Goal: Task Accomplishment & Management: Complete application form

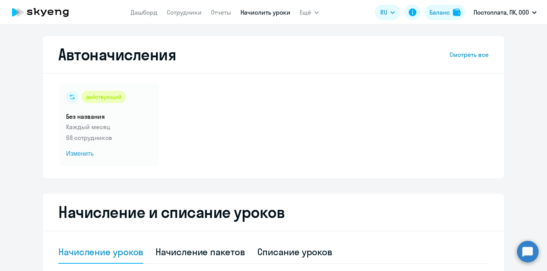
select select "10"
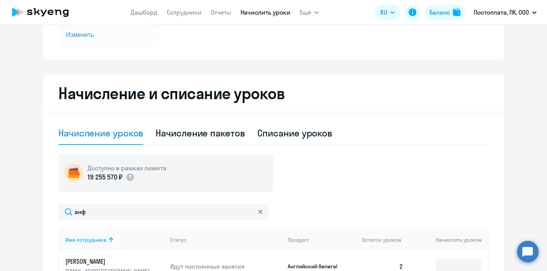
scroll to position [117, 0]
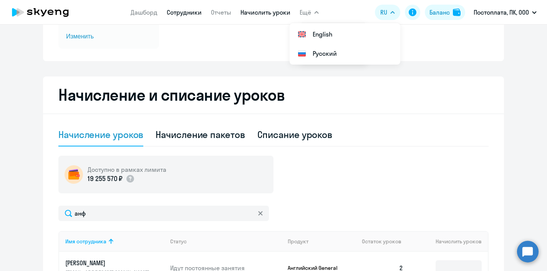
click at [186, 11] on link "Сотрудники" at bounding box center [184, 12] width 35 height 8
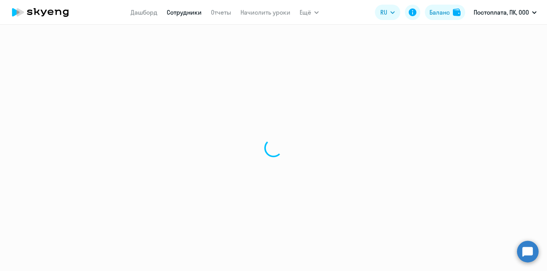
select select "30"
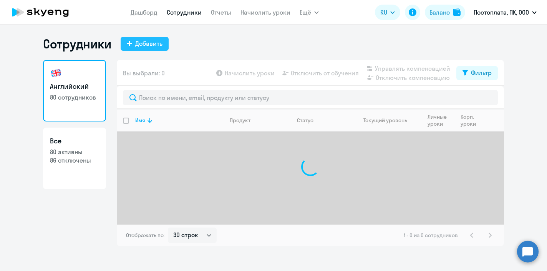
click at [134, 41] on button "Добавить" at bounding box center [145, 44] width 48 height 14
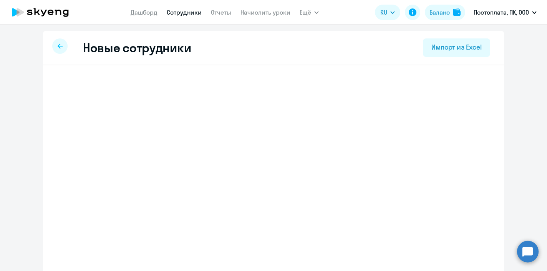
select select "english_adult_not_native_speaker"
select select "3"
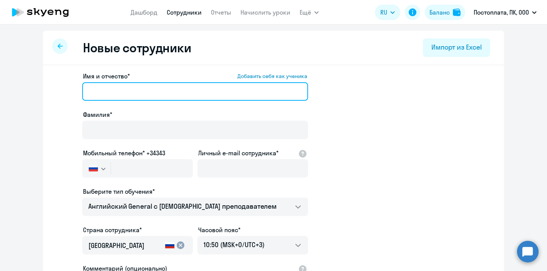
click at [126, 83] on input "Имя и отчество* Добавить себя как ученика" at bounding box center [195, 91] width 226 height 18
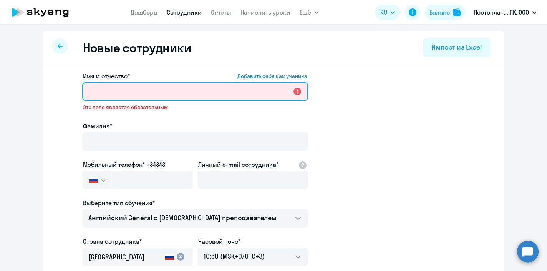
paste input "[PERSON_NAME]"
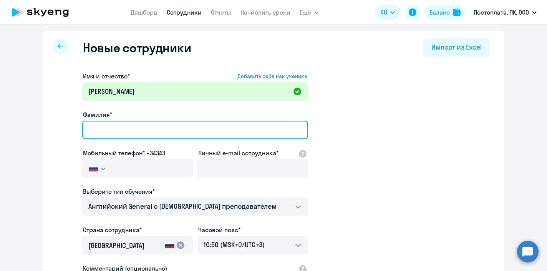
click at [150, 131] on input "Фамилия*" at bounding box center [195, 130] width 226 height 18
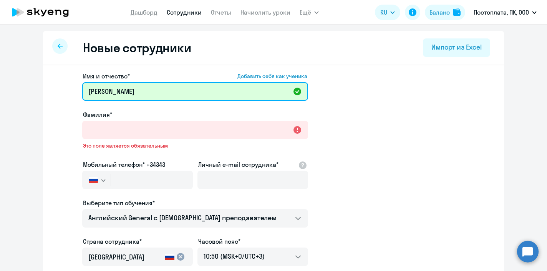
drag, startPoint x: 160, startPoint y: 92, endPoint x: 116, endPoint y: 92, distance: 43.4
click at [116, 92] on input "[PERSON_NAME]" at bounding box center [195, 91] width 226 height 18
type input "[PERSON_NAME]"
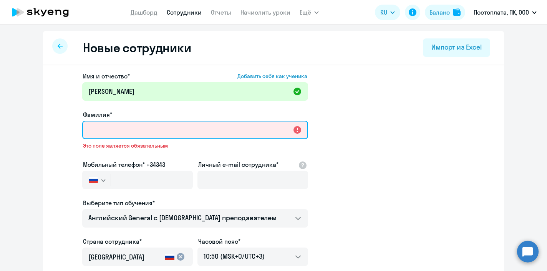
click at [102, 131] on input "Фамилия*" at bounding box center [195, 130] width 226 height 18
paste input "[PERSON_NAME]"
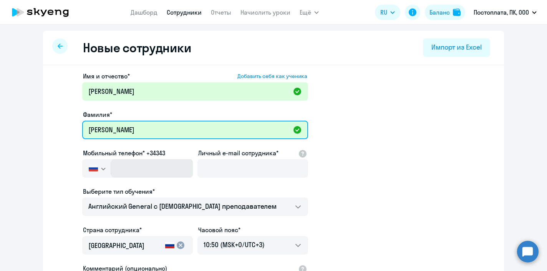
type input "[PERSON_NAME]"
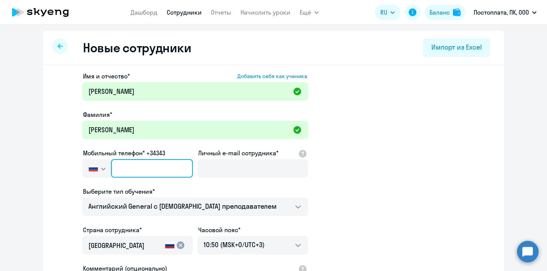
click at [122, 165] on input "text" at bounding box center [152, 168] width 82 height 18
paste input "[PHONE_NUMBER]"
type input "[PHONE_NUMBER]"
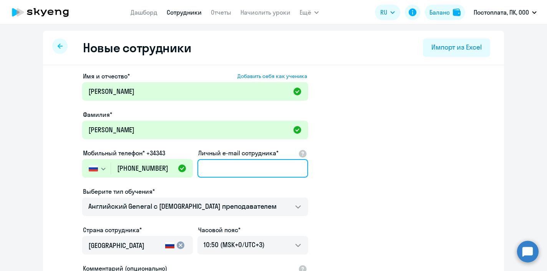
click at [221, 164] on input "Личный e-mail сотрудника*" at bounding box center [252, 168] width 111 height 18
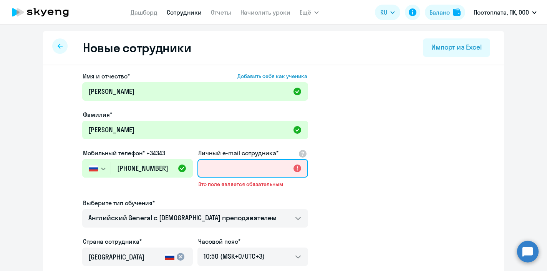
paste input "[EMAIL_ADDRESS][DOMAIN_NAME]"
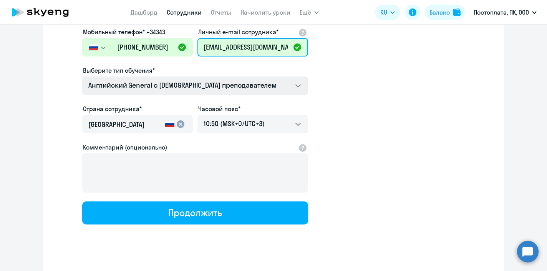
scroll to position [124, 0]
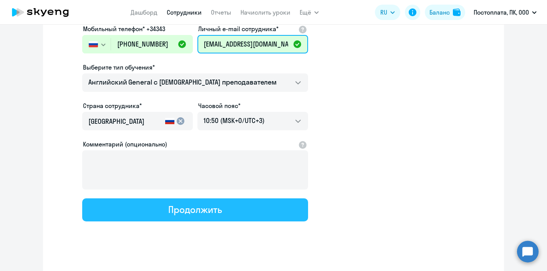
type input "[EMAIL_ADDRESS][DOMAIN_NAME]"
click at [176, 204] on div "Продолжить" at bounding box center [194, 209] width 53 height 12
select select "english_adult_not_native_speaker"
select select "3"
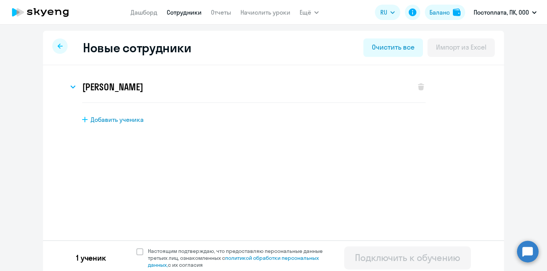
scroll to position [3, 0]
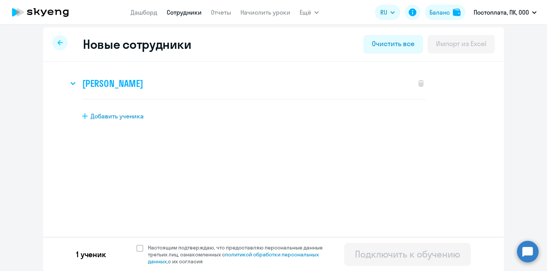
click at [123, 87] on h3 "[PERSON_NAME]" at bounding box center [112, 83] width 61 height 12
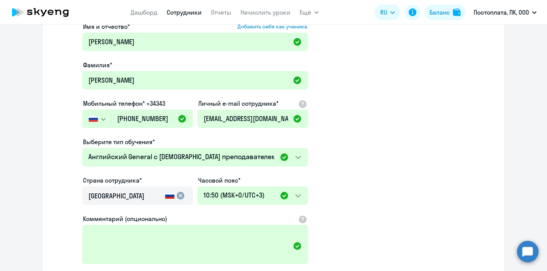
scroll to position [191, 0]
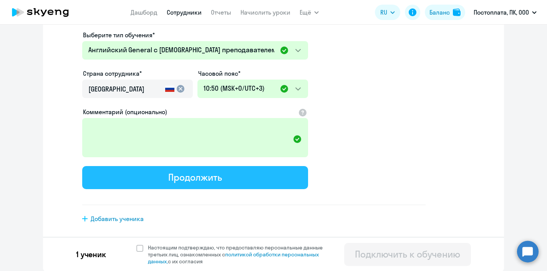
click at [142, 183] on button "Продолжить" at bounding box center [195, 177] width 226 height 23
select select "english_adult_not_native_speaker"
select select "3"
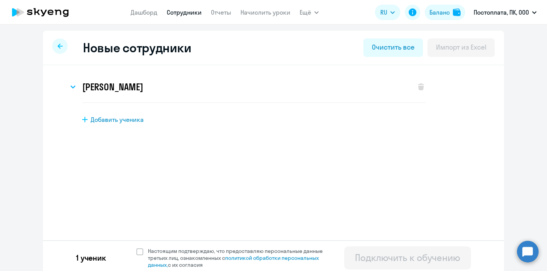
scroll to position [3, 0]
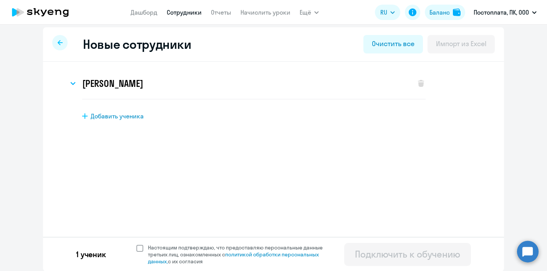
click at [136, 248] on span at bounding box center [139, 247] width 7 height 7
click at [136, 244] on input "Настоящим подтверждаю, что предоставляю персональные данные третьих лиц, ознако…" at bounding box center [136, 243] width 0 height 0
checkbox input "true"
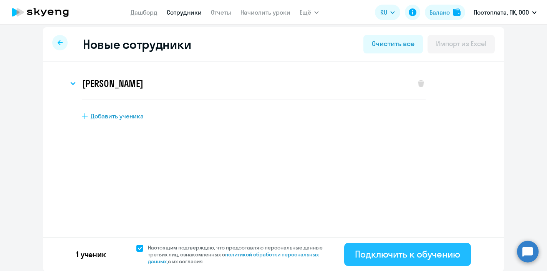
click at [392, 255] on div "Подключить к обучению" at bounding box center [407, 254] width 105 height 12
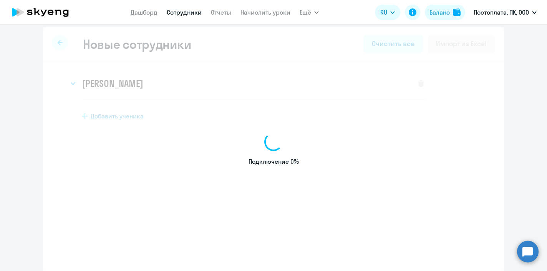
select select "english_adult_not_native_speaker"
select select "3"
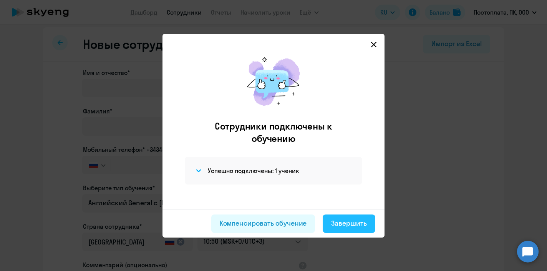
click at [346, 220] on div "Завершить" at bounding box center [349, 223] width 36 height 10
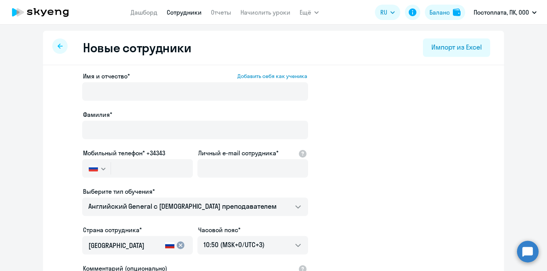
select select "30"
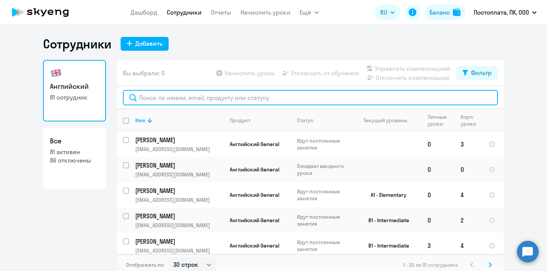
click at [250, 97] on input "text" at bounding box center [310, 97] width 375 height 15
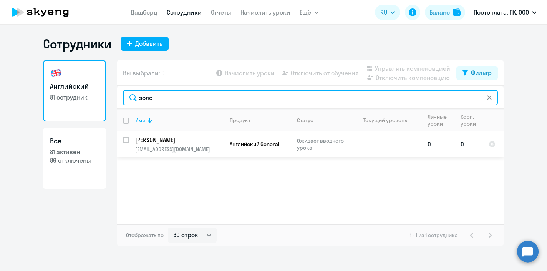
type input "золо"
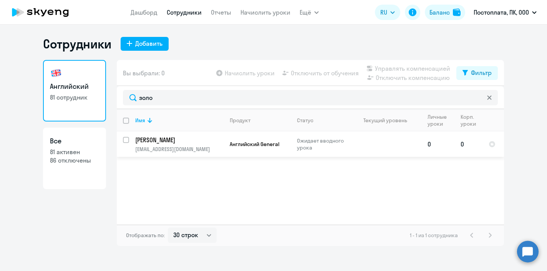
click at [394, 142] on td at bounding box center [385, 143] width 71 height 25
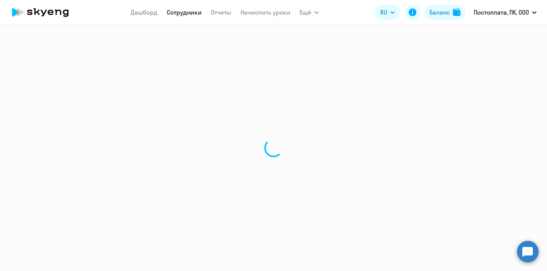
select select "english"
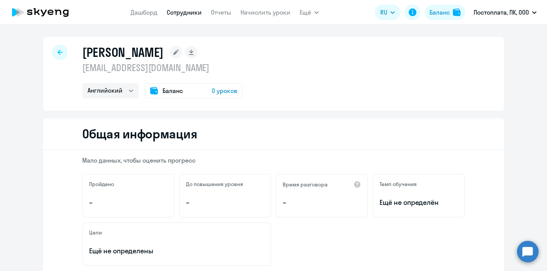
click at [225, 89] on span "0 уроков" at bounding box center [224, 90] width 26 height 9
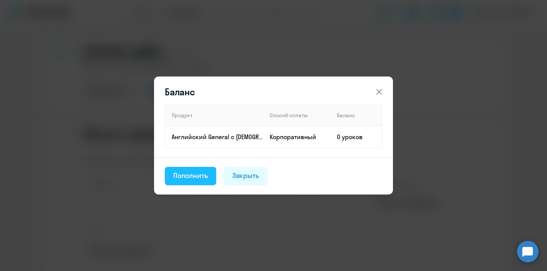
click at [200, 175] on div "Пополнить" at bounding box center [190, 175] width 35 height 10
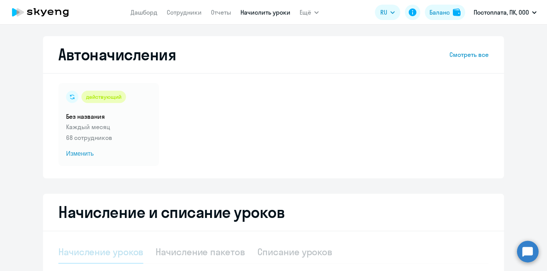
select select "10"
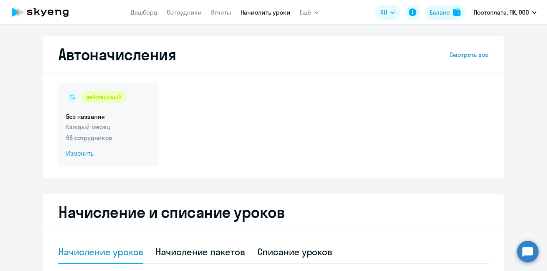
click at [96, 99] on div "действующий" at bounding box center [103, 97] width 45 height 12
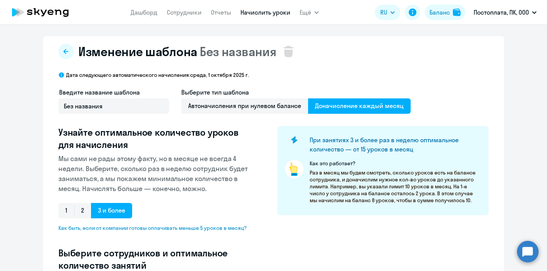
select select "10"
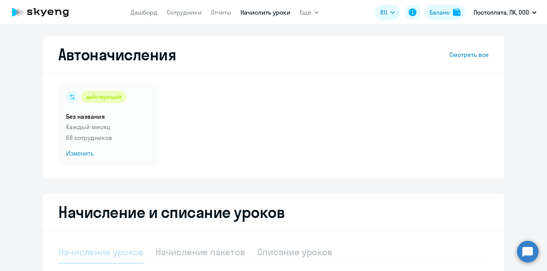
select select "10"
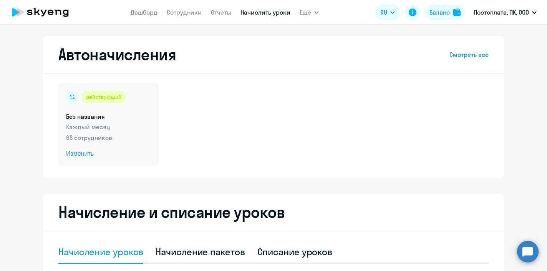
click at [78, 154] on span "Изменить" at bounding box center [108, 153] width 85 height 9
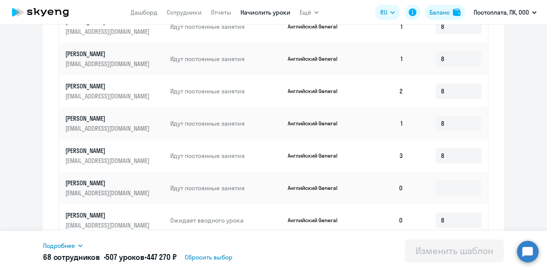
scroll to position [443, 0]
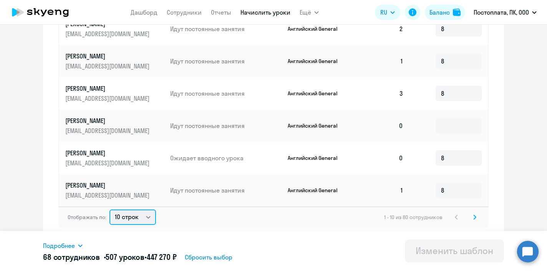
click at [129, 213] on select "10 строк 30 строк 50 строк" at bounding box center [132, 216] width 46 height 15
select select "50"
click at [109, 209] on select "10 строк 30 строк 50 строк" at bounding box center [132, 216] width 46 height 15
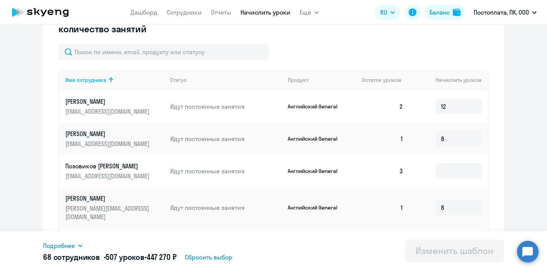
scroll to position [90, 0]
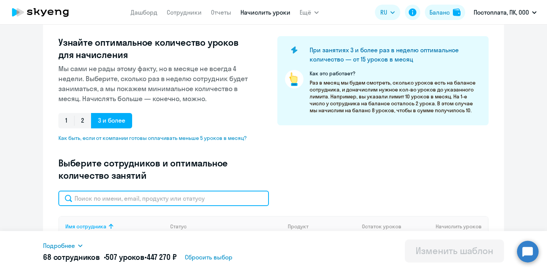
click at [125, 195] on input "text" at bounding box center [163, 197] width 210 height 15
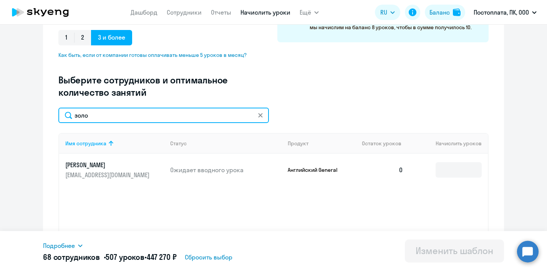
scroll to position [190, 0]
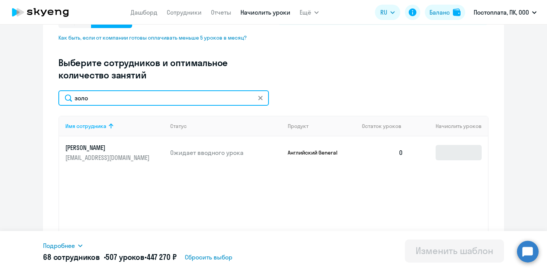
type input "золо"
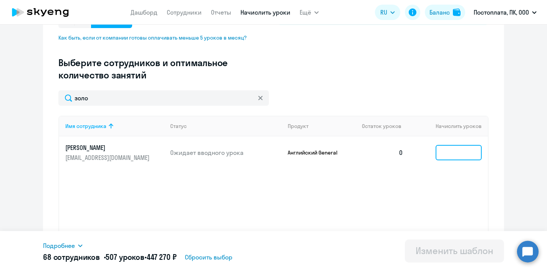
click at [463, 151] on input at bounding box center [458, 152] width 46 height 15
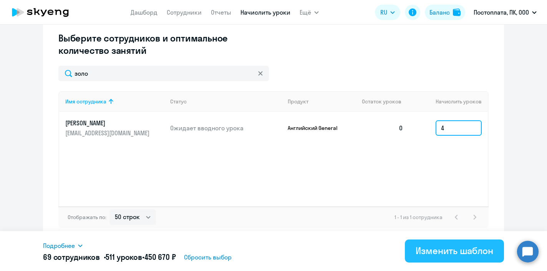
type input "4"
click at [433, 254] on div "Изменить шаблон" at bounding box center [454, 250] width 78 height 12
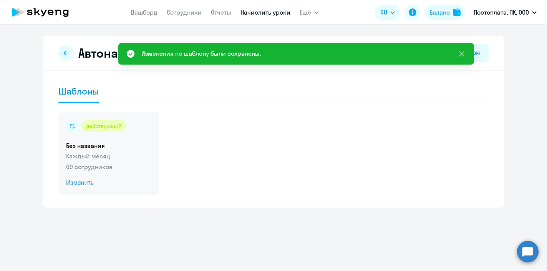
click at [109, 157] on p "Каждый месяц" at bounding box center [108, 155] width 85 height 9
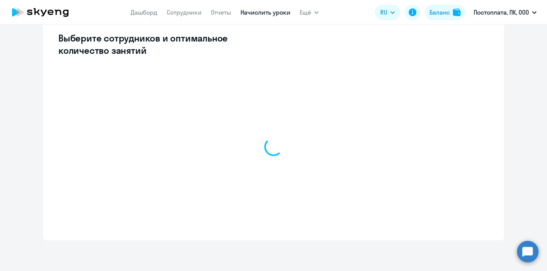
select select "10"
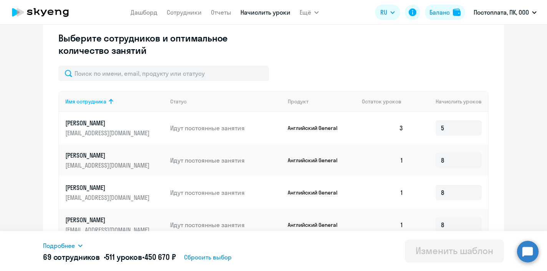
scroll to position [249, 0]
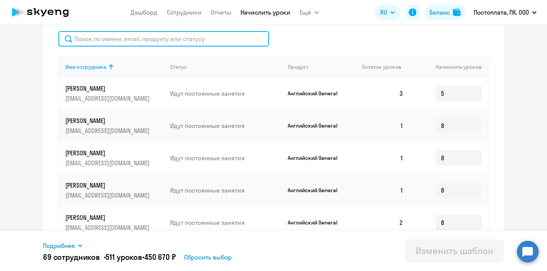
click at [147, 42] on input "text" at bounding box center [163, 38] width 210 height 15
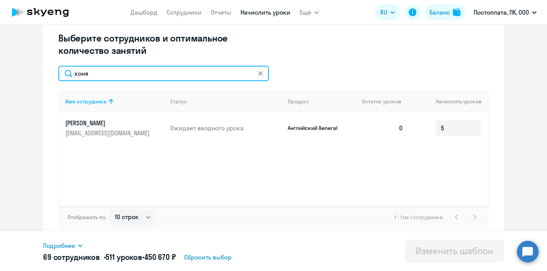
scroll to position [215, 0]
click at [92, 74] on input "коня" at bounding box center [163, 73] width 210 height 15
type input "золо"
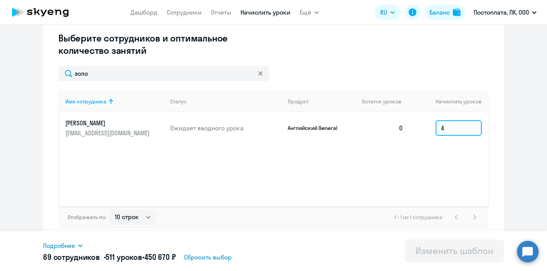
click at [451, 130] on input "4" at bounding box center [458, 127] width 46 height 15
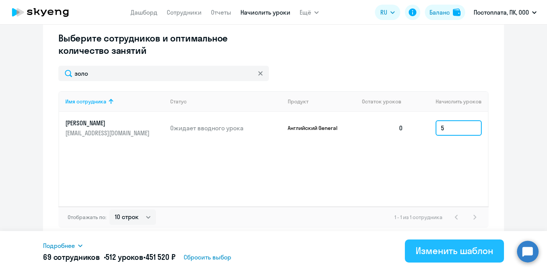
type input "5"
click at [472, 241] on button "Изменить шаблон" at bounding box center [454, 250] width 99 height 23
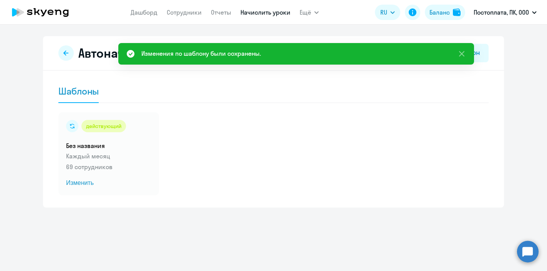
click at [39, 15] on icon at bounding box center [41, 12] width 68 height 19
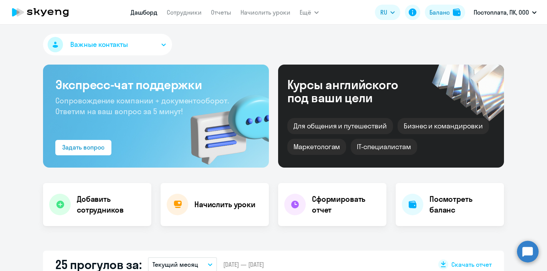
select select "30"
